Goal: Navigation & Orientation: Understand site structure

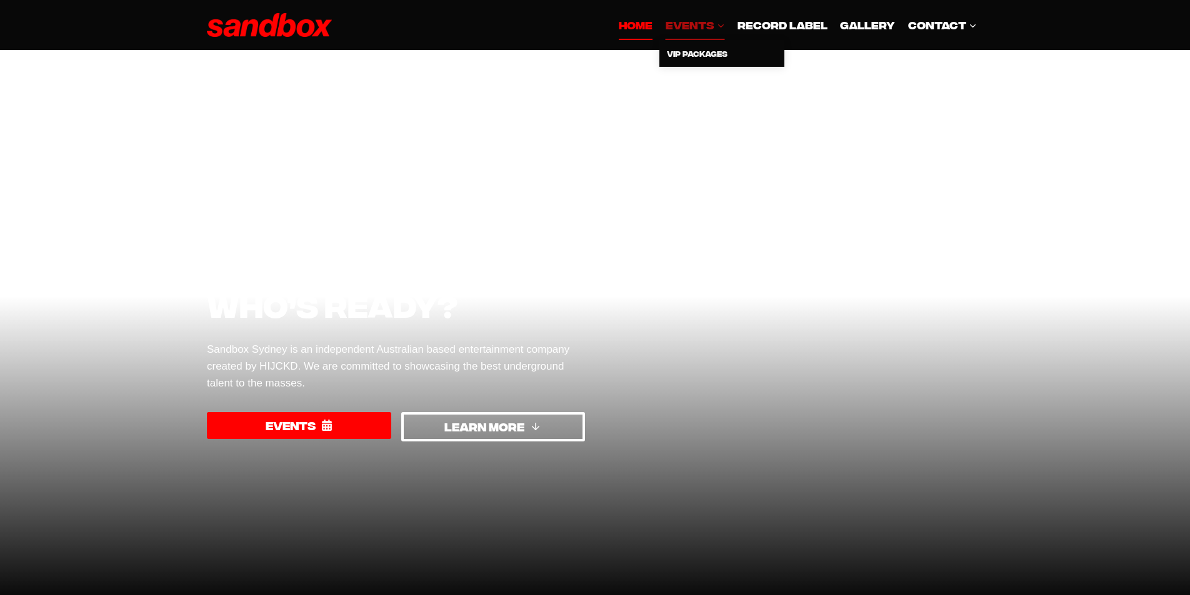
click at [694, 26] on span "EVENTS Expand" at bounding box center [694, 24] width 59 height 17
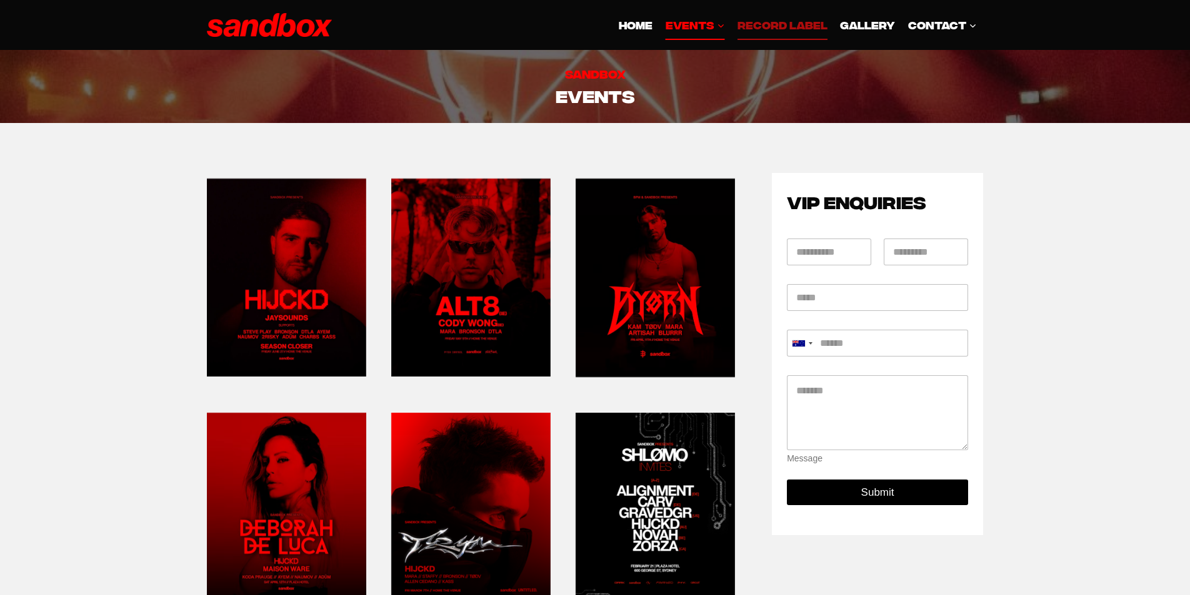
click at [777, 27] on link "Record Label" at bounding box center [782, 25] width 102 height 30
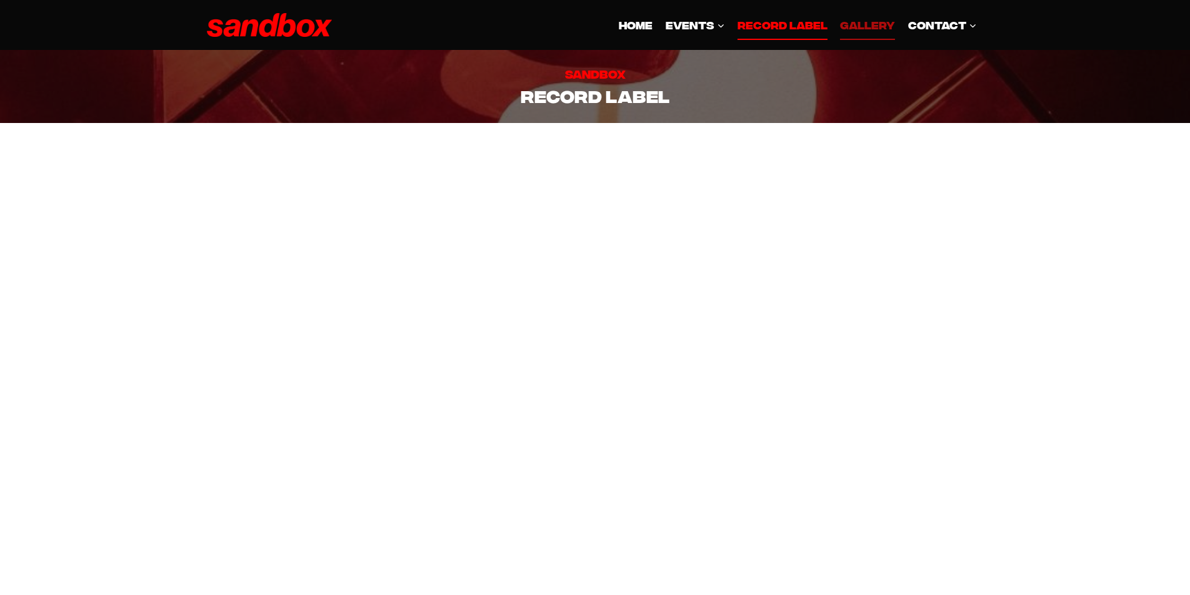
click at [861, 17] on link "GALLERY" at bounding box center [866, 25] width 67 height 30
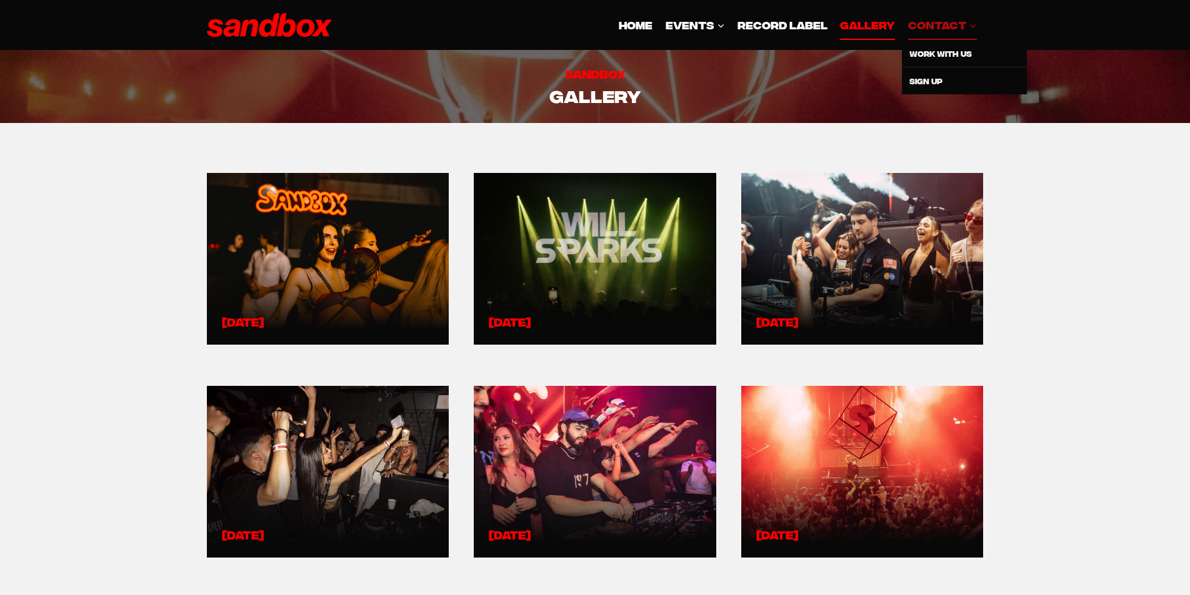
click at [934, 26] on span "CONTACT Expand" at bounding box center [942, 24] width 69 height 17
